Goal: Transaction & Acquisition: Purchase product/service

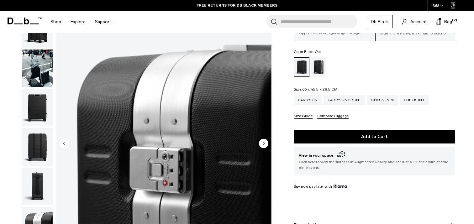
scroll to position [197, 0]
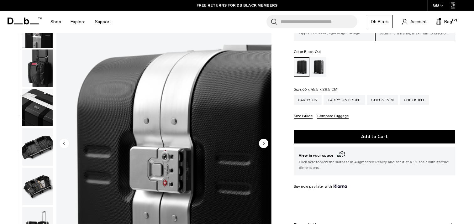
click at [260, 139] on icon "Next slide" at bounding box center [263, 142] width 9 height 9
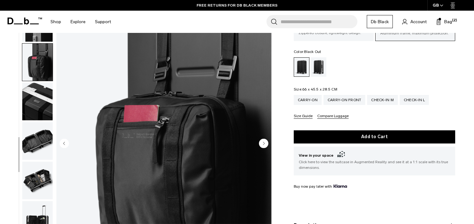
click at [36, 114] on img "button" at bounding box center [37, 102] width 30 height 38
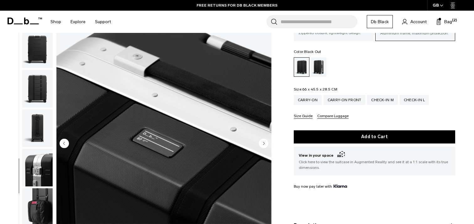
click at [39, 61] on img "button" at bounding box center [37, 49] width 30 height 38
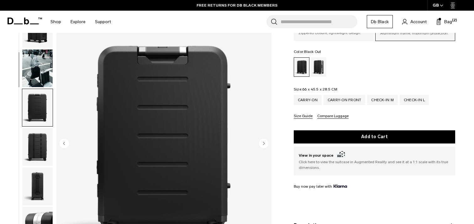
scroll to position [0, 0]
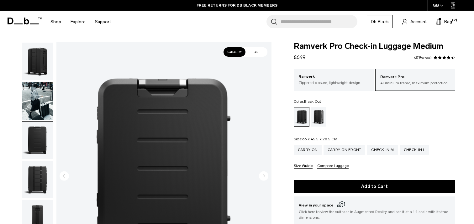
click at [36, 56] on img "button" at bounding box center [37, 62] width 30 height 38
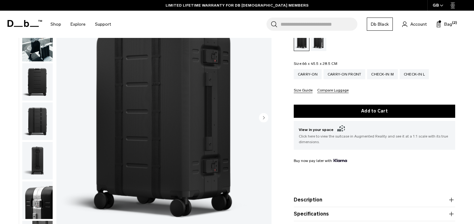
scroll to position [77, 0]
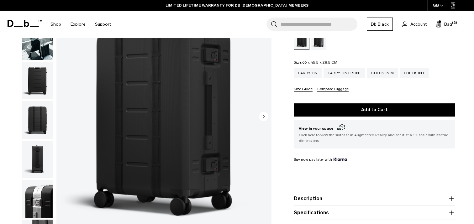
click at [261, 118] on circle "Next slide" at bounding box center [263, 116] width 9 height 9
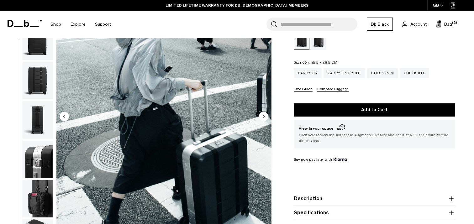
click at [262, 117] on circle "Next slide" at bounding box center [263, 116] width 9 height 9
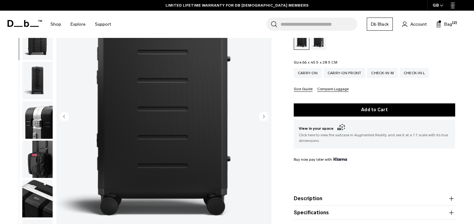
click at [262, 117] on circle "Next slide" at bounding box center [263, 116] width 9 height 9
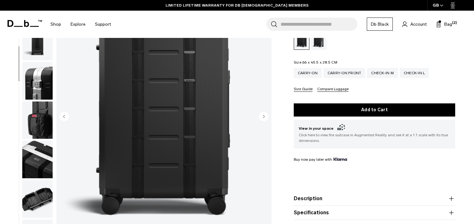
click at [262, 117] on circle "Next slide" at bounding box center [263, 116] width 9 height 9
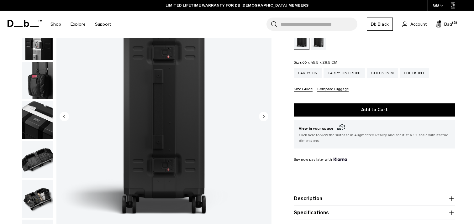
click at [262, 117] on circle "Next slide" at bounding box center [263, 116] width 9 height 9
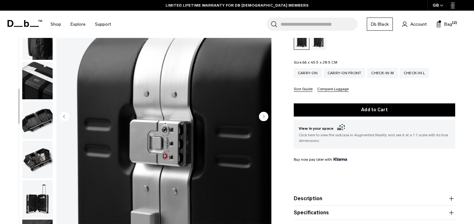
click at [262, 117] on circle "Next slide" at bounding box center [263, 116] width 9 height 9
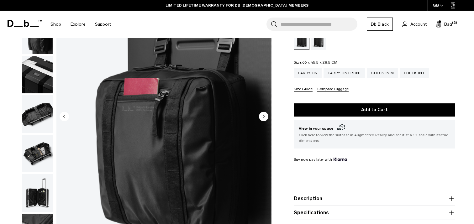
scroll to position [203, 0]
click at [262, 117] on circle "Next slide" at bounding box center [263, 116] width 9 height 9
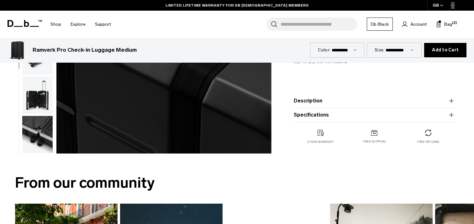
scroll to position [188, 0]
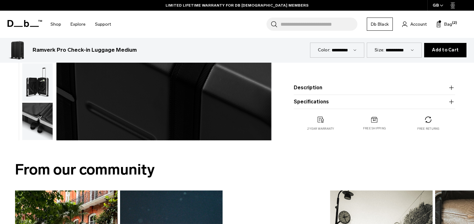
click at [36, 117] on img "button" at bounding box center [37, 121] width 30 height 38
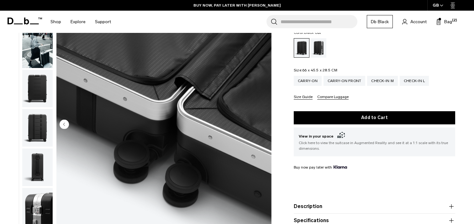
scroll to position [0, 0]
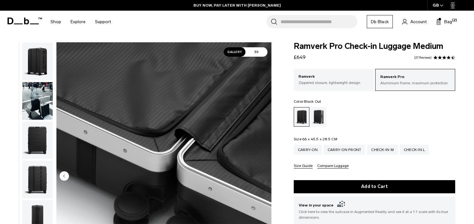
click at [36, 60] on img "button" at bounding box center [37, 62] width 30 height 38
